Goal: Navigation & Orientation: Find specific page/section

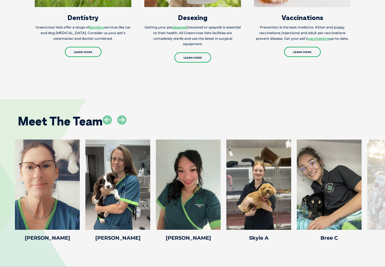
scroll to position [759, 0]
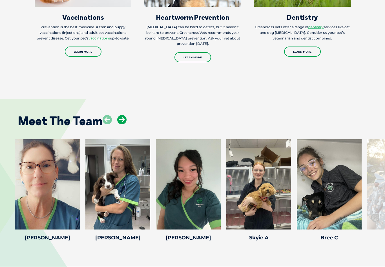
click at [125, 124] on icon at bounding box center [121, 119] width 9 height 9
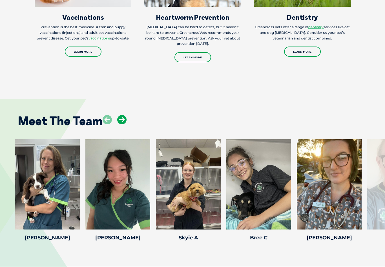
click at [125, 124] on icon at bounding box center [121, 119] width 9 height 9
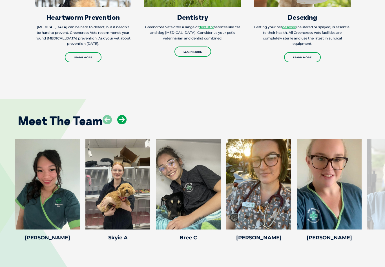
click at [125, 124] on icon at bounding box center [121, 119] width 9 height 9
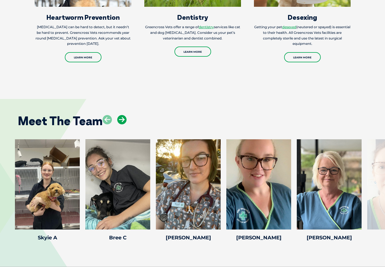
click at [125, 124] on icon at bounding box center [121, 119] width 9 height 9
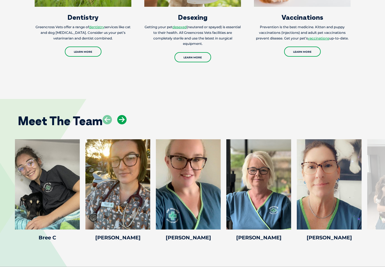
click at [0, 0] on html "Greencross Vets Search for: Search Find Your Local Greencross Vet WebVet Book O…" at bounding box center [192, 39] width 385 height 1596
click at [125, 124] on icon at bounding box center [121, 119] width 9 height 9
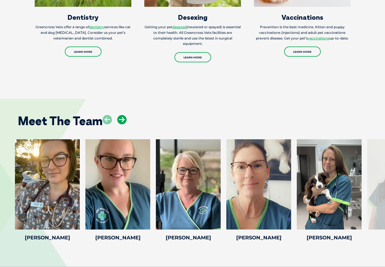
click at [0, 0] on html "Greencross Vets Search for: Search Find Your Local Greencross Vet WebVet Book O…" at bounding box center [192, 39] width 385 height 1596
click at [125, 124] on icon at bounding box center [121, 119] width 9 height 9
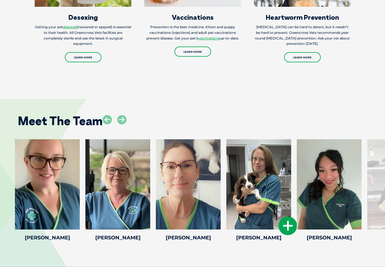
click at [287, 235] on icon at bounding box center [287, 225] width 19 height 19
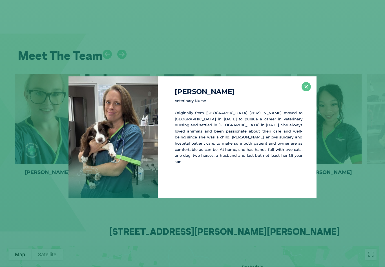
scroll to position [824, 0]
click at [303, 88] on button "×" at bounding box center [305, 86] width 9 height 9
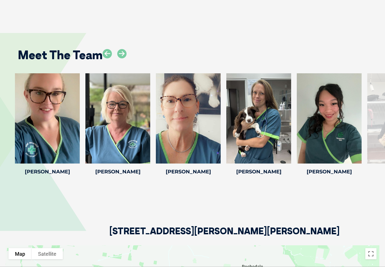
click at [220, 158] on icon at bounding box center [217, 159] width 19 height 19
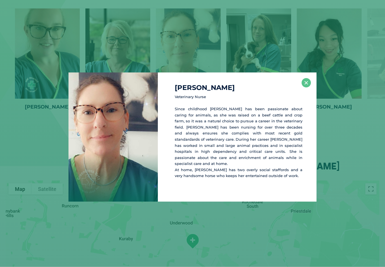
scroll to position [890, 0]
click at [308, 87] on button "×" at bounding box center [305, 82] width 9 height 9
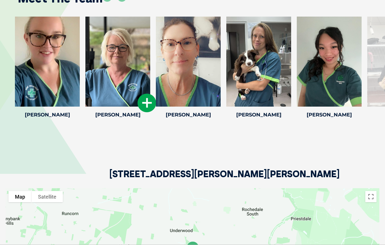
scroll to position [859, 0]
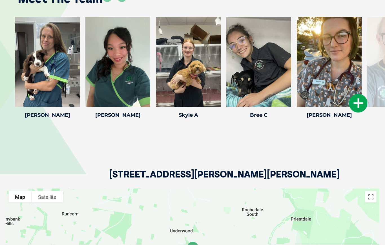
click at [360, 112] on icon at bounding box center [358, 103] width 19 height 19
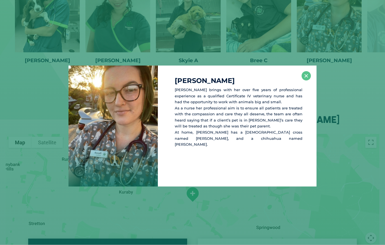
scroll to position [914, 0]
click at [306, 76] on button "×" at bounding box center [305, 75] width 9 height 9
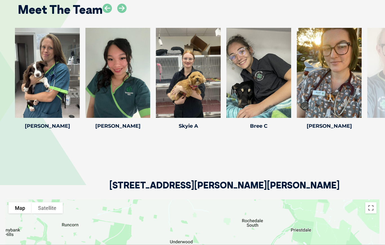
scroll to position [846, 0]
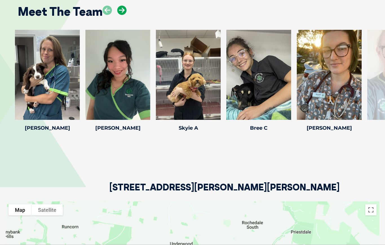
click at [122, 15] on icon at bounding box center [121, 10] width 9 height 9
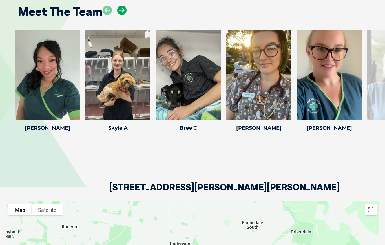
click at [122, 13] on icon at bounding box center [121, 10] width 9 height 9
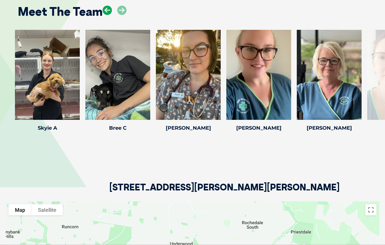
click at [107, 15] on icon at bounding box center [107, 10] width 9 height 9
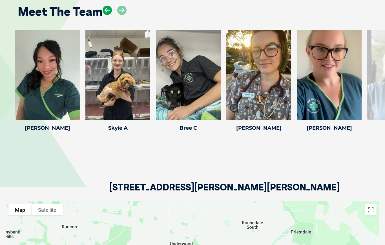
click at [109, 15] on icon at bounding box center [107, 10] width 9 height 9
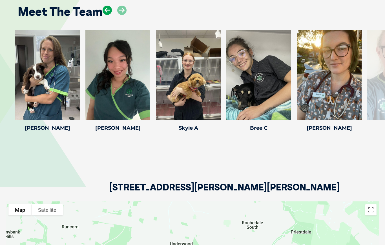
click at [109, 15] on icon at bounding box center [107, 10] width 9 height 9
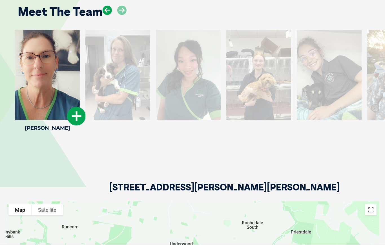
click at [106, 15] on icon at bounding box center [107, 10] width 9 height 9
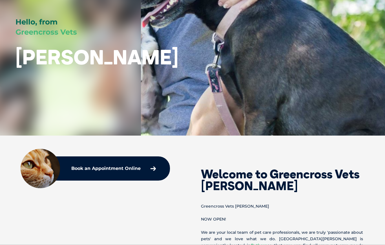
scroll to position [0, 0]
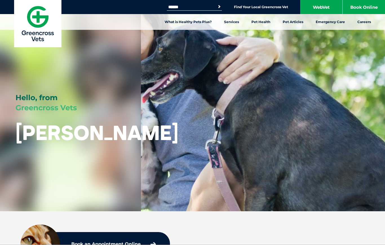
click at [177, 7] on input "Search for:" at bounding box center [191, 7] width 48 height 5
type input "*********"
click at [218, 7] on button "Search" at bounding box center [219, 7] width 6 height 6
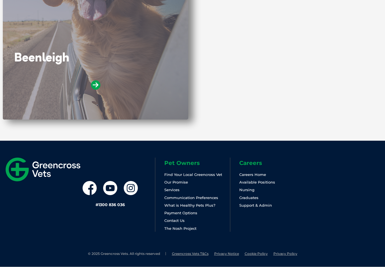
scroll to position [158, 0]
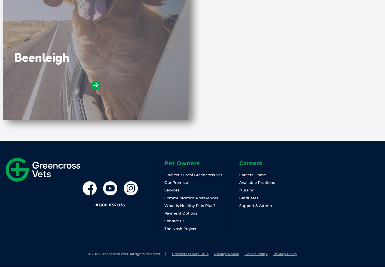
click at [119, 103] on div at bounding box center [95, 94] width 163 height 27
click at [94, 89] on icon at bounding box center [95, 85] width 9 height 9
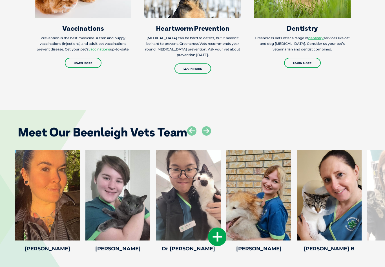
scroll to position [972, 0]
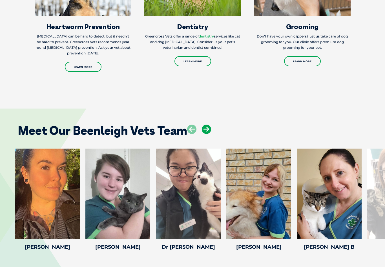
click at [210, 125] on icon at bounding box center [206, 129] width 9 height 9
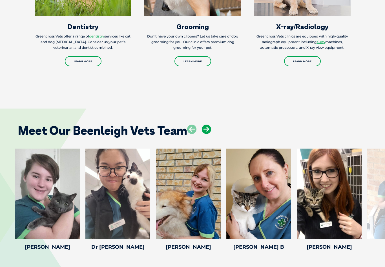
click at [210, 125] on icon at bounding box center [206, 129] width 9 height 9
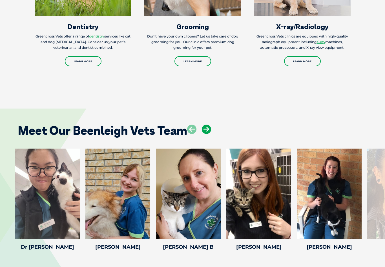
click at [210, 125] on icon at bounding box center [206, 129] width 9 height 9
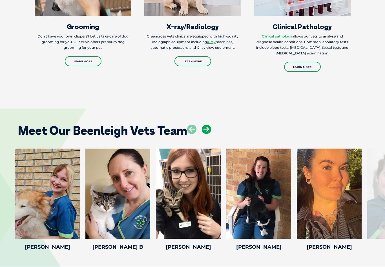
click at [210, 125] on icon at bounding box center [206, 129] width 9 height 9
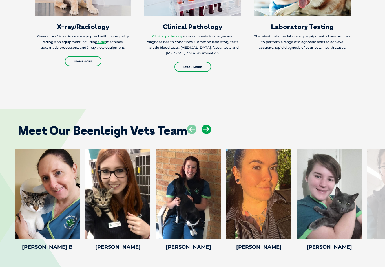
click at [210, 125] on icon at bounding box center [206, 129] width 9 height 9
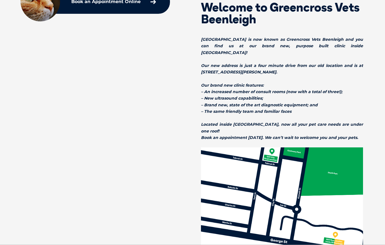
scroll to position [0, 0]
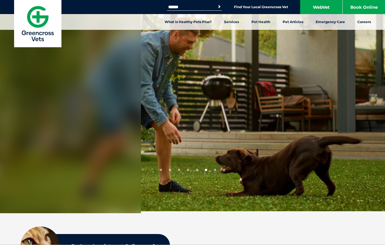
click at [176, 7] on input "Search for:" at bounding box center [191, 7] width 48 height 5
type input "**********"
click at [218, 7] on button "Search" at bounding box center [219, 7] width 6 height 6
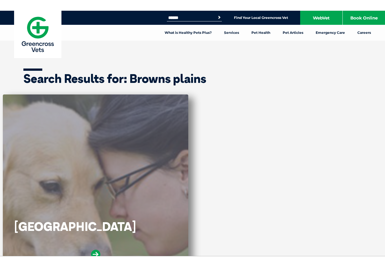
scroll to position [77, 0]
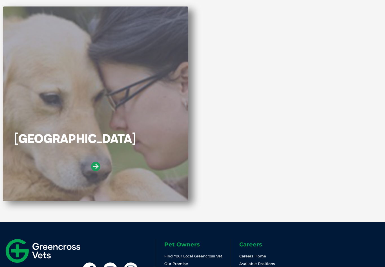
click at [96, 166] on icon at bounding box center [95, 166] width 9 height 9
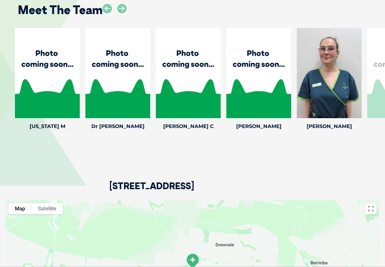
scroll to position [883, 0]
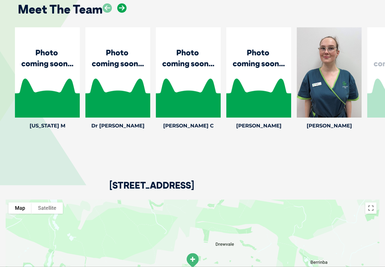
click at [122, 8] on icon at bounding box center [121, 7] width 9 height 9
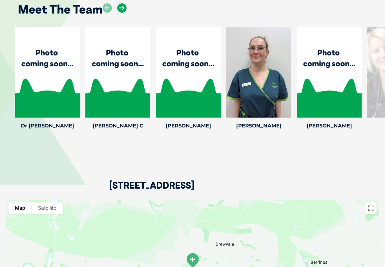
click at [122, 8] on icon at bounding box center [121, 7] width 9 height 9
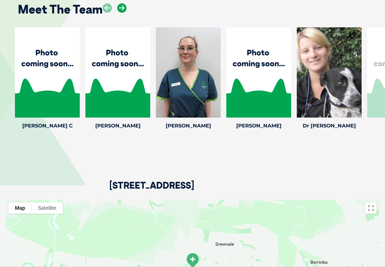
click at [122, 8] on icon at bounding box center [121, 7] width 9 height 9
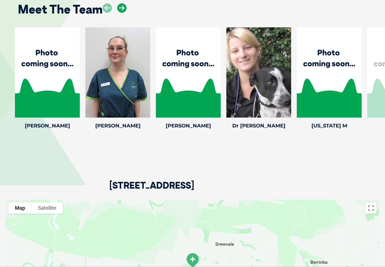
click at [122, 8] on icon at bounding box center [121, 7] width 9 height 9
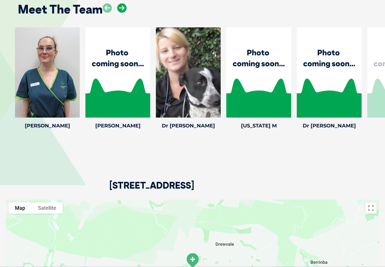
click at [122, 8] on icon at bounding box center [121, 7] width 9 height 9
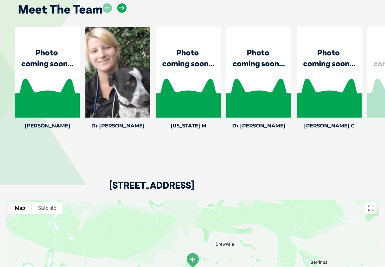
click at [122, 8] on icon at bounding box center [121, 7] width 9 height 9
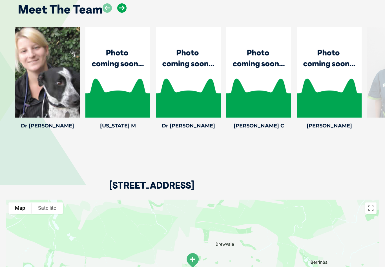
click at [122, 8] on icon at bounding box center [121, 7] width 9 height 9
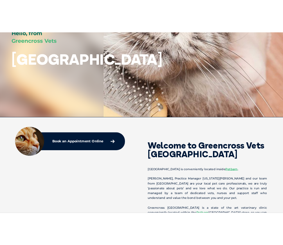
scroll to position [77, 0]
